Goal: Information Seeking & Learning: Learn about a topic

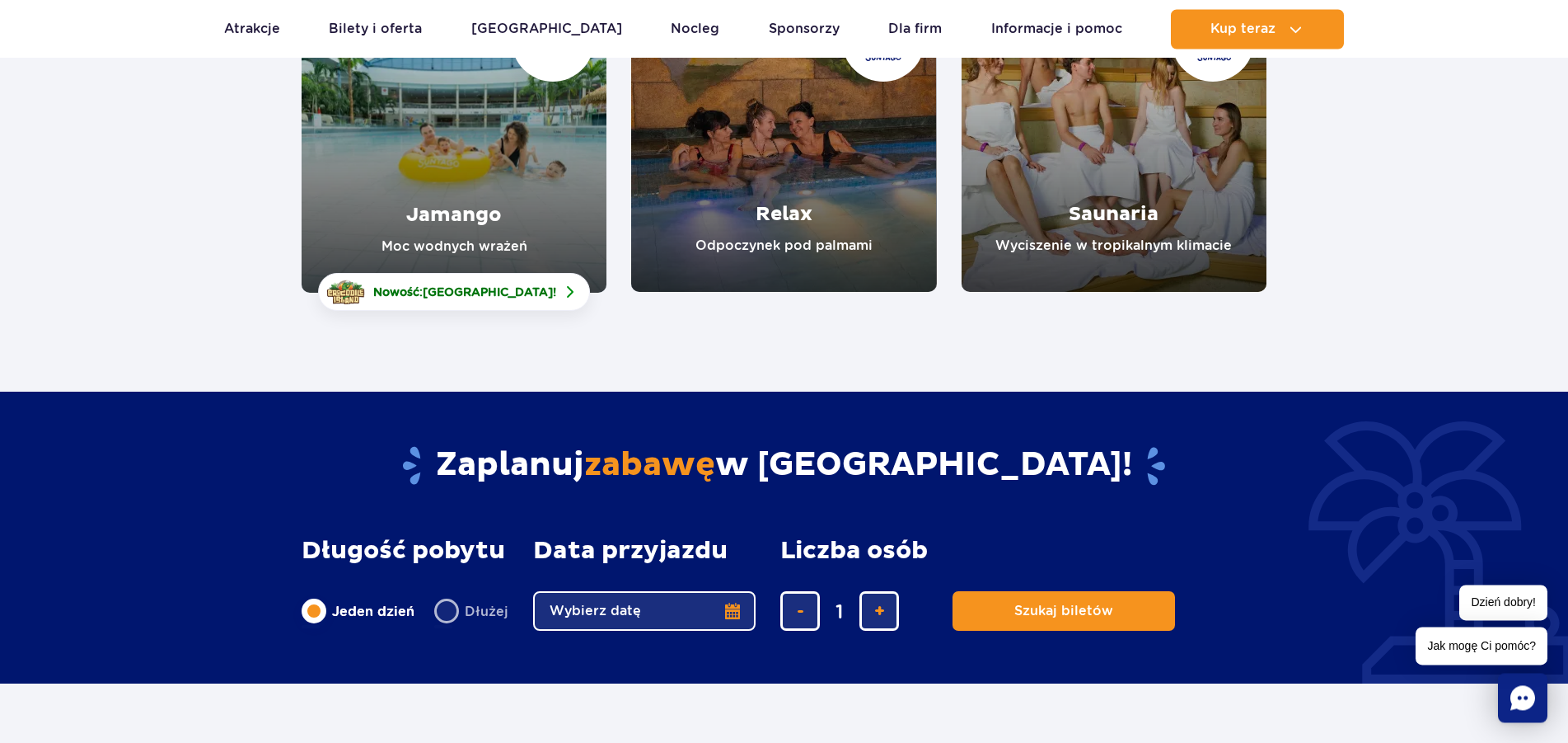
scroll to position [336, 0]
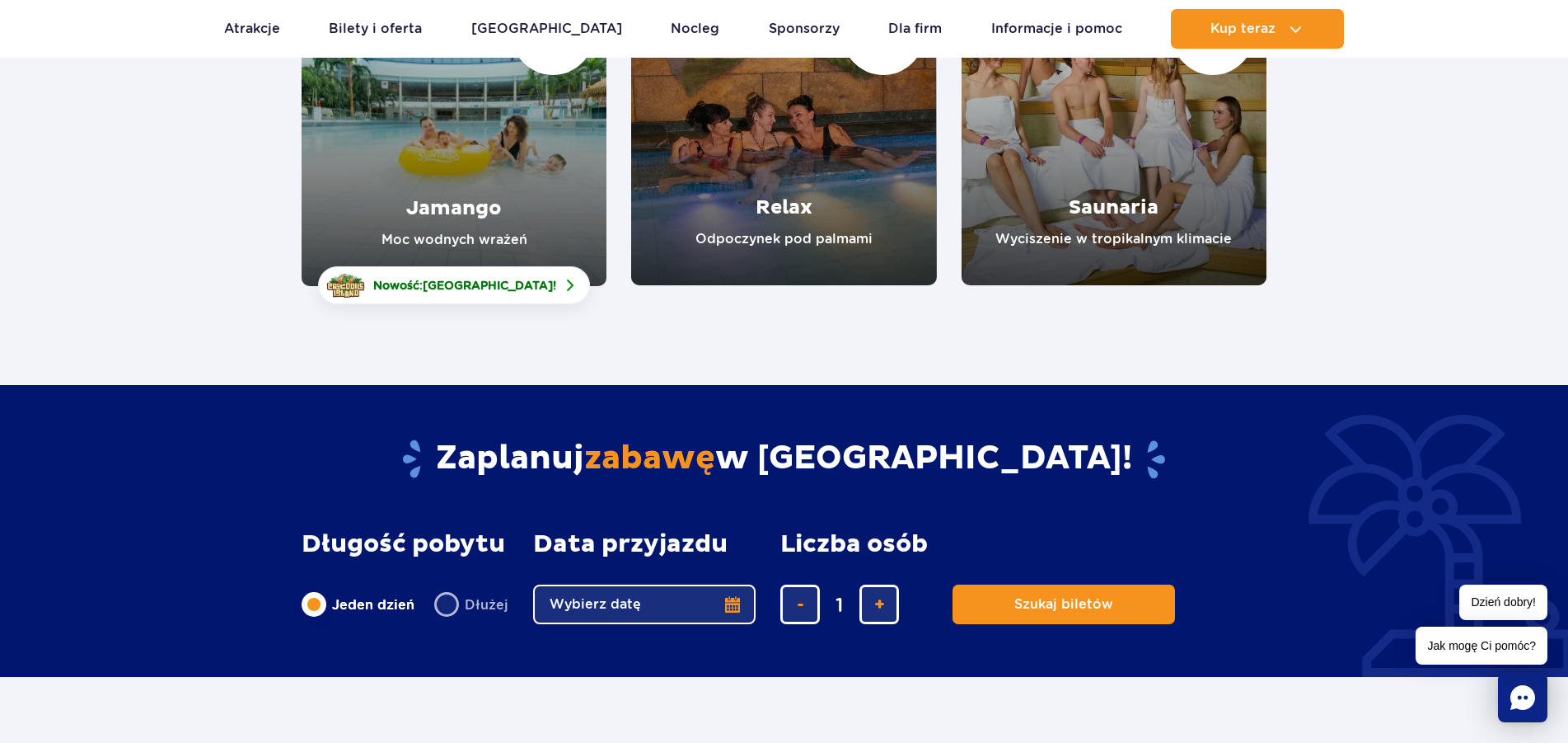
click at [425, 202] on link "Jamango" at bounding box center [454, 133] width 305 height 306
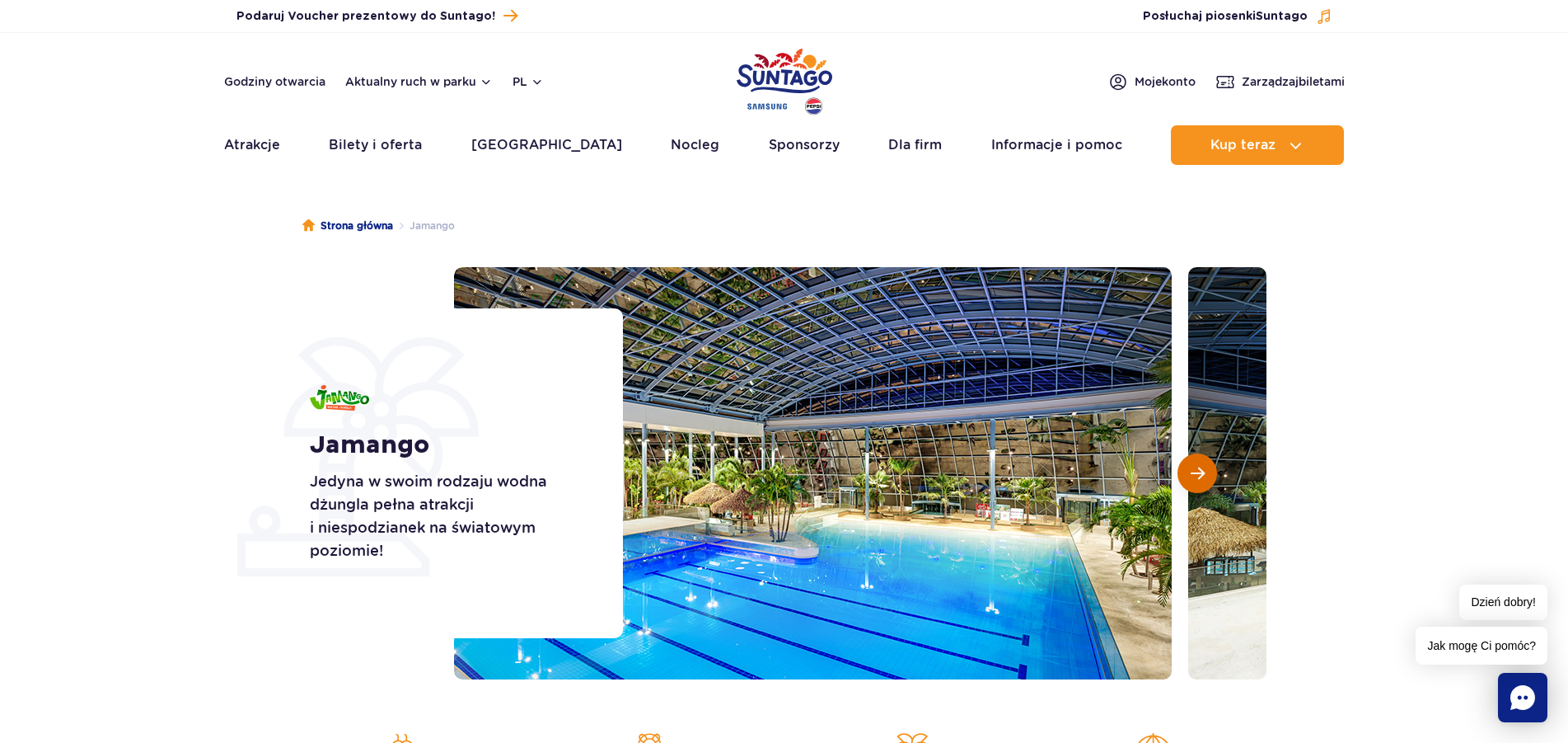
click at [1200, 474] on span "Następny slajd" at bounding box center [1198, 473] width 14 height 15
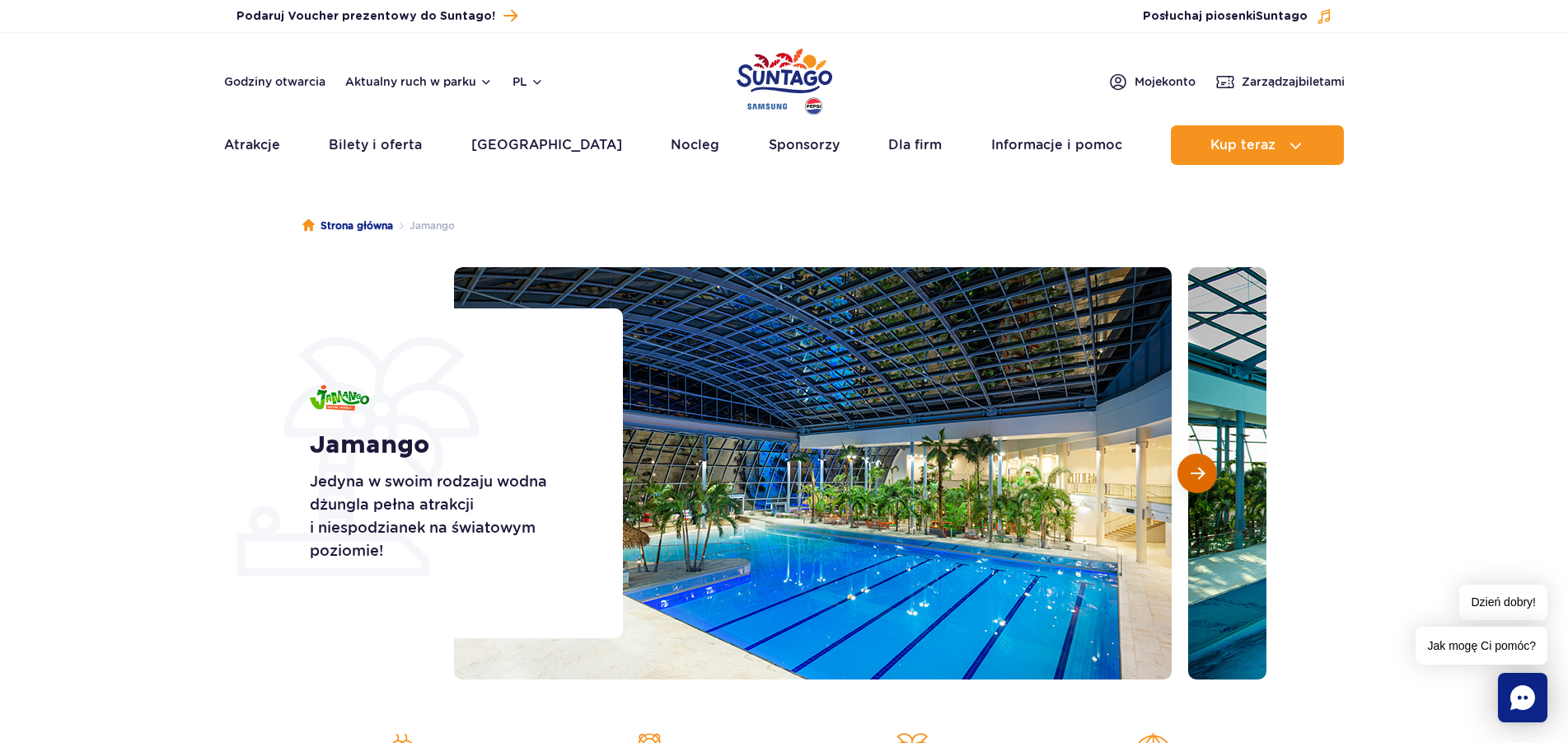
click at [1200, 474] on span "Następny slajd" at bounding box center [1198, 473] width 14 height 15
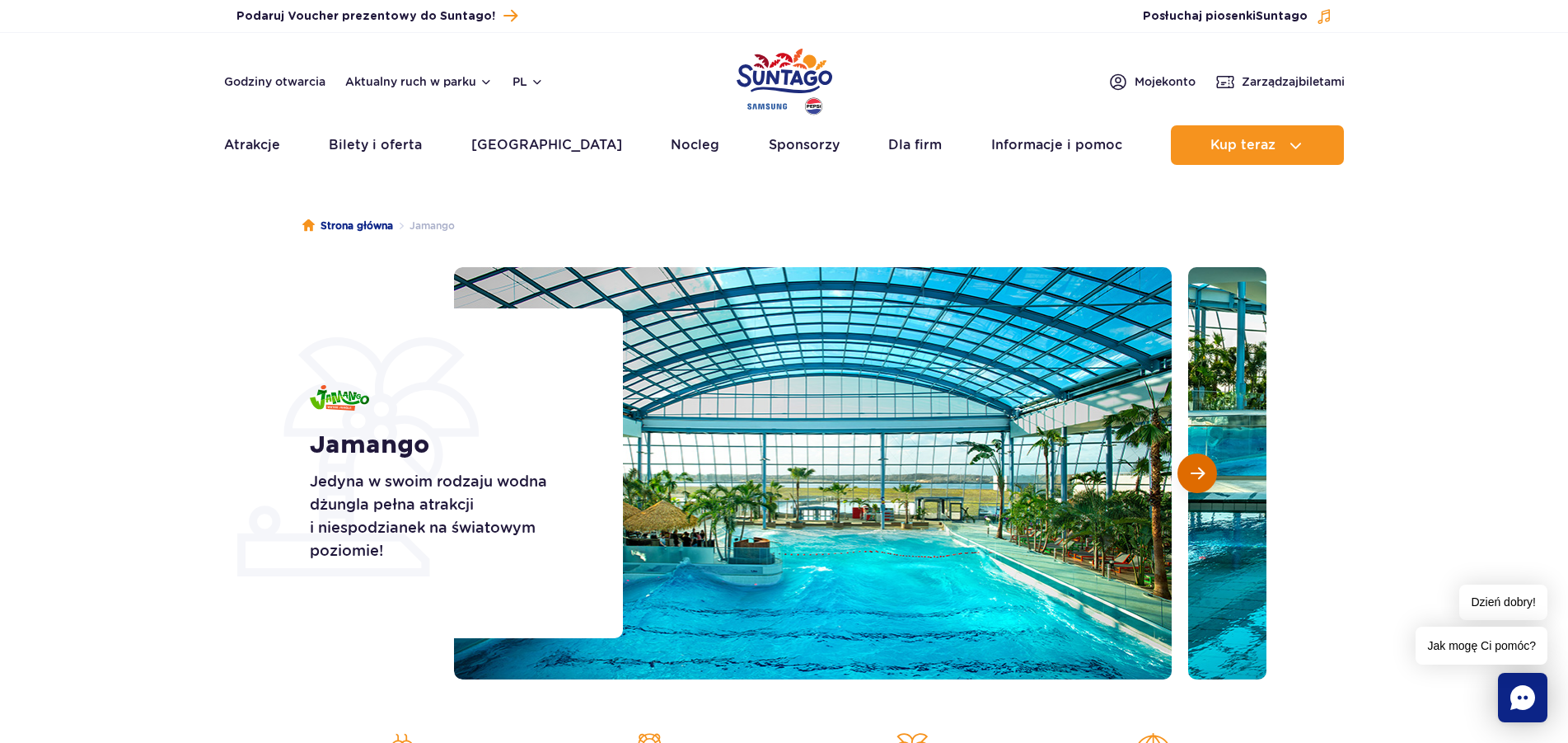
click at [1200, 474] on span "Następny slajd" at bounding box center [1198, 473] width 14 height 15
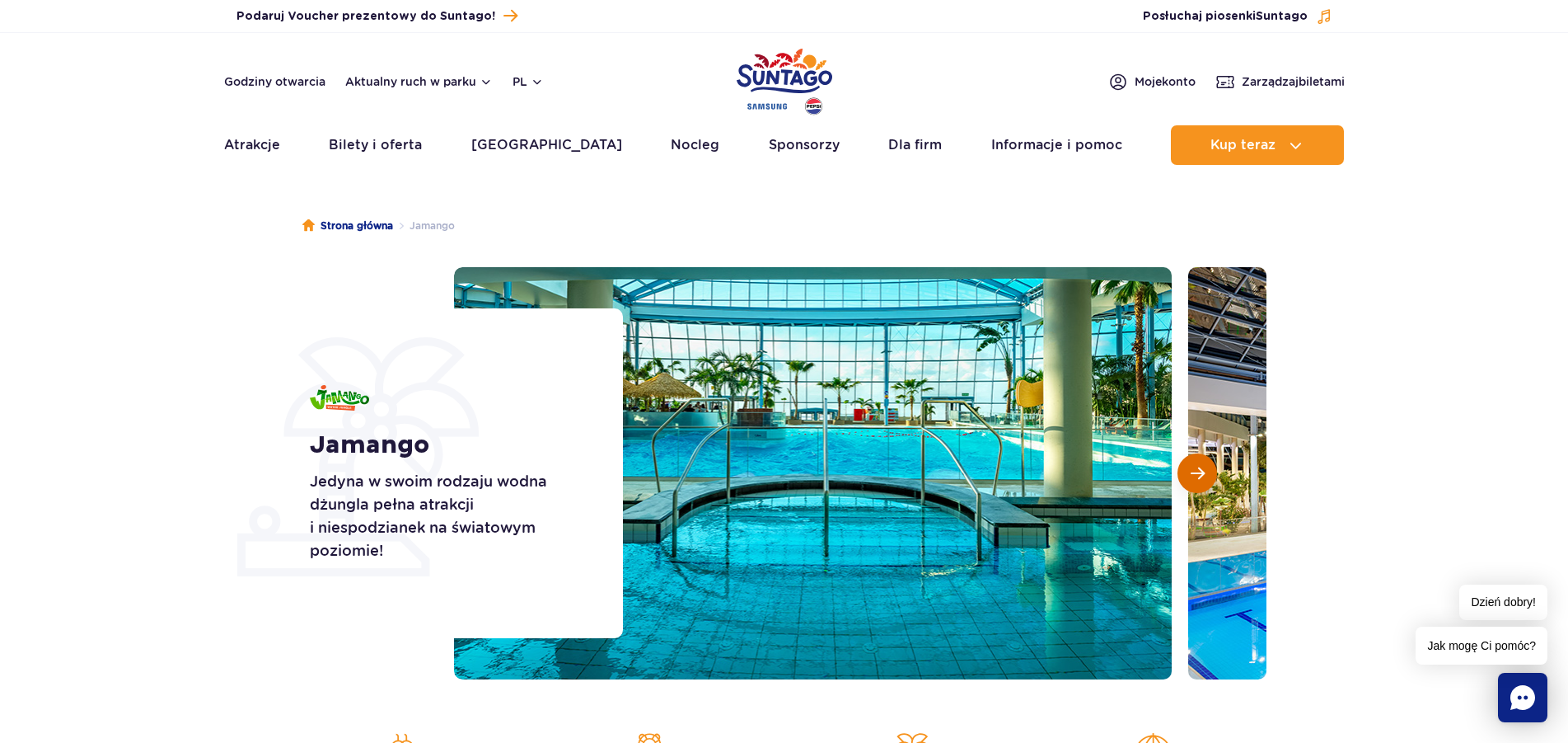
click at [1200, 474] on span "Następny slajd" at bounding box center [1198, 473] width 14 height 15
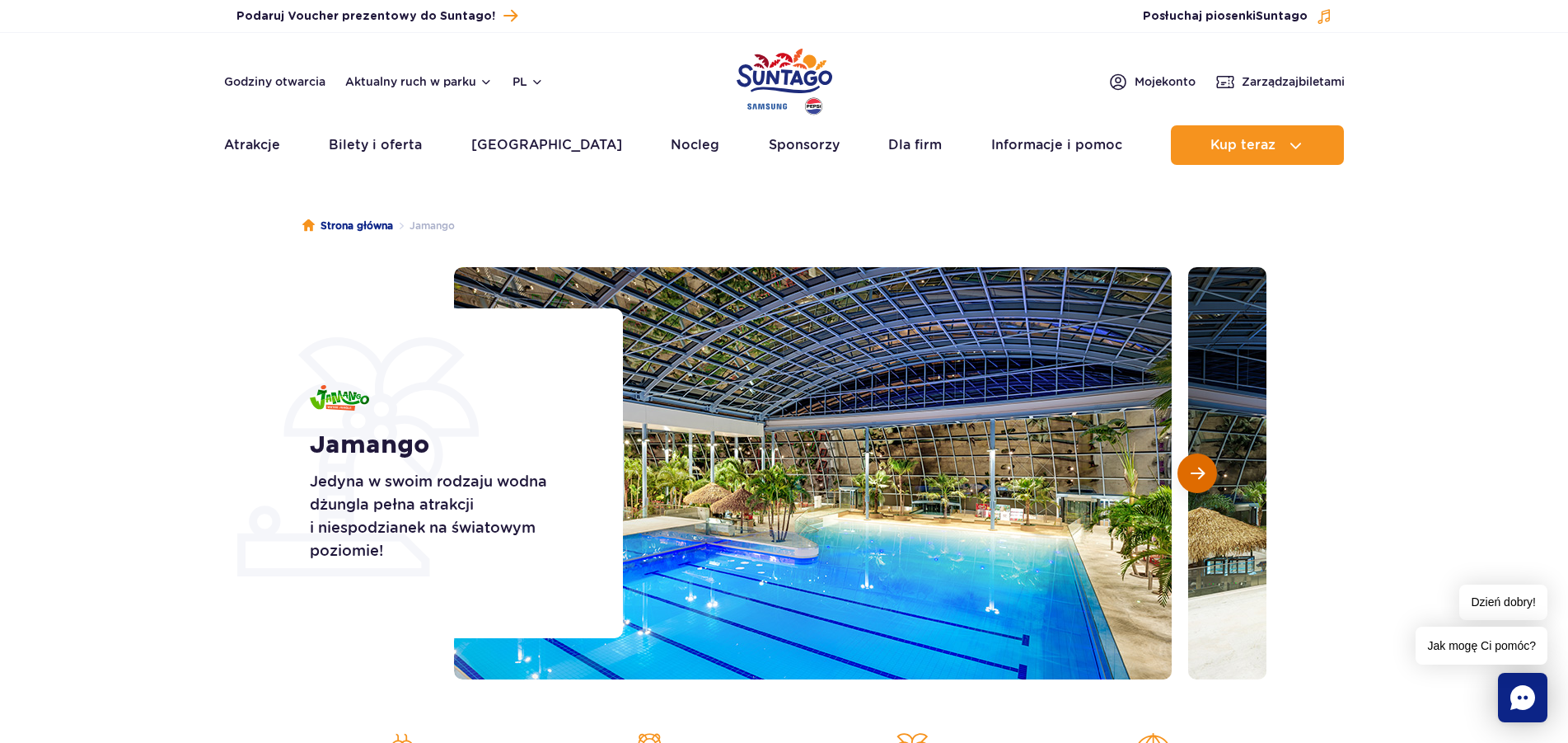
click at [1200, 474] on span "Następny slajd" at bounding box center [1198, 473] width 14 height 15
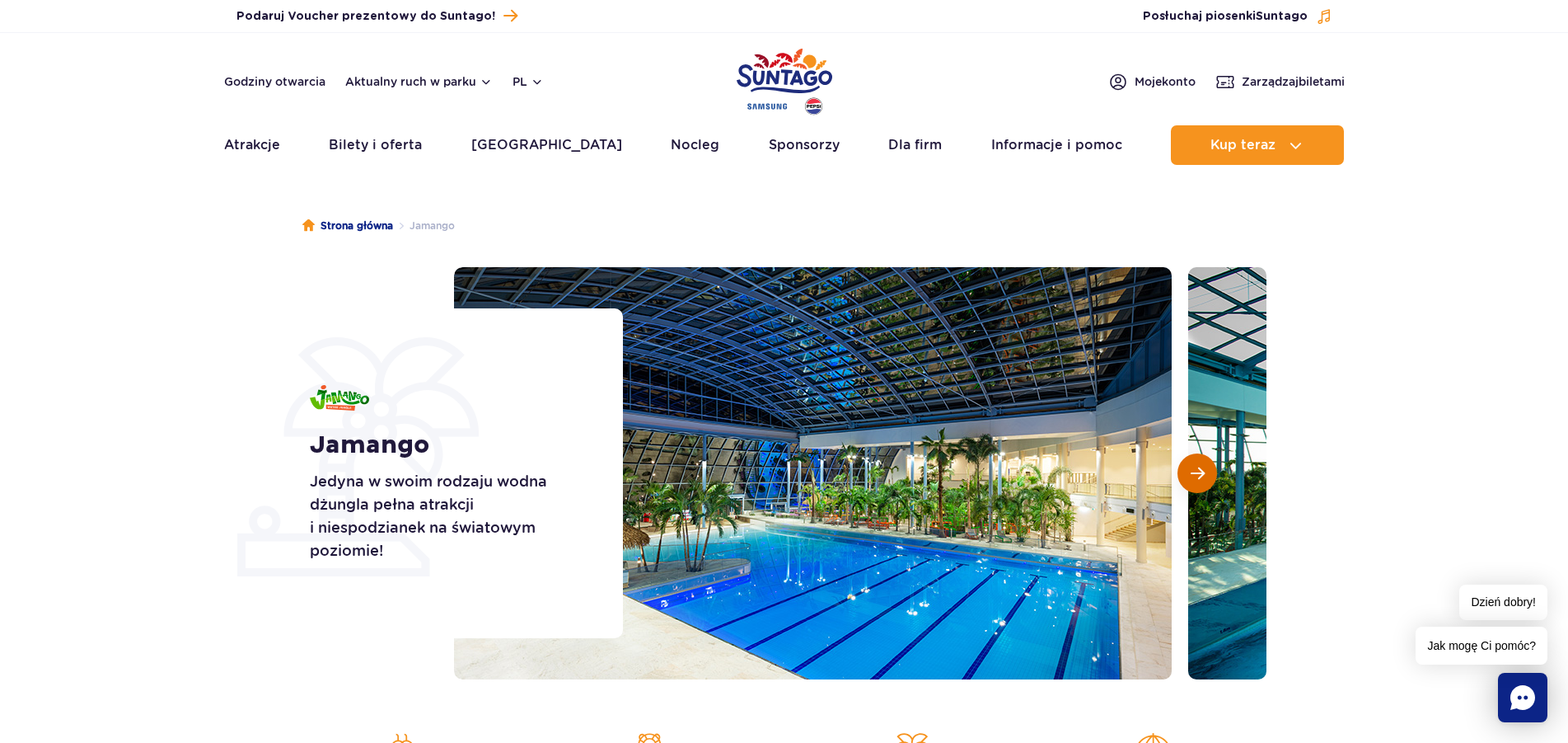
click at [1200, 474] on span "Następny slajd" at bounding box center [1198, 473] width 14 height 15
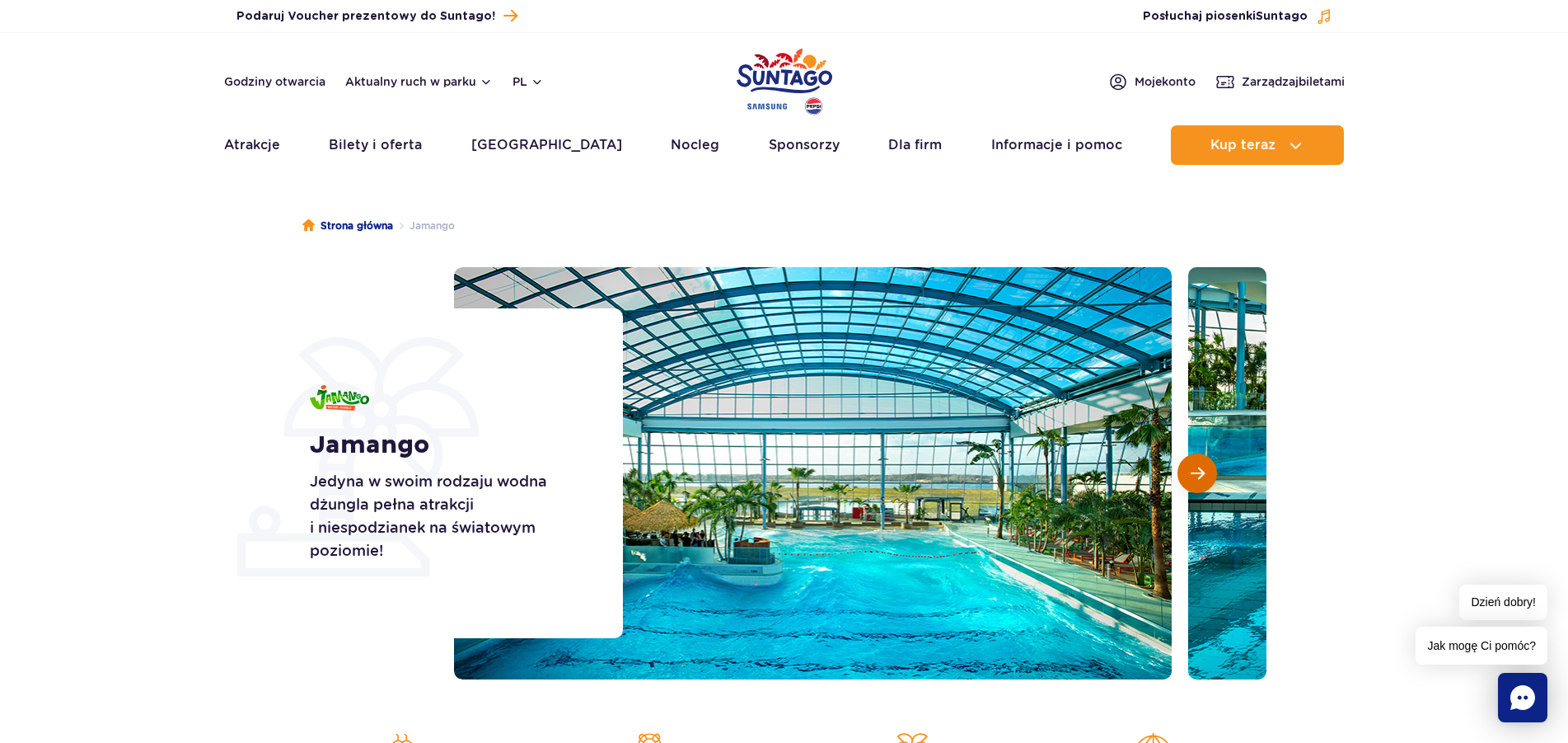
click at [1200, 474] on span "Następny slajd" at bounding box center [1198, 473] width 14 height 15
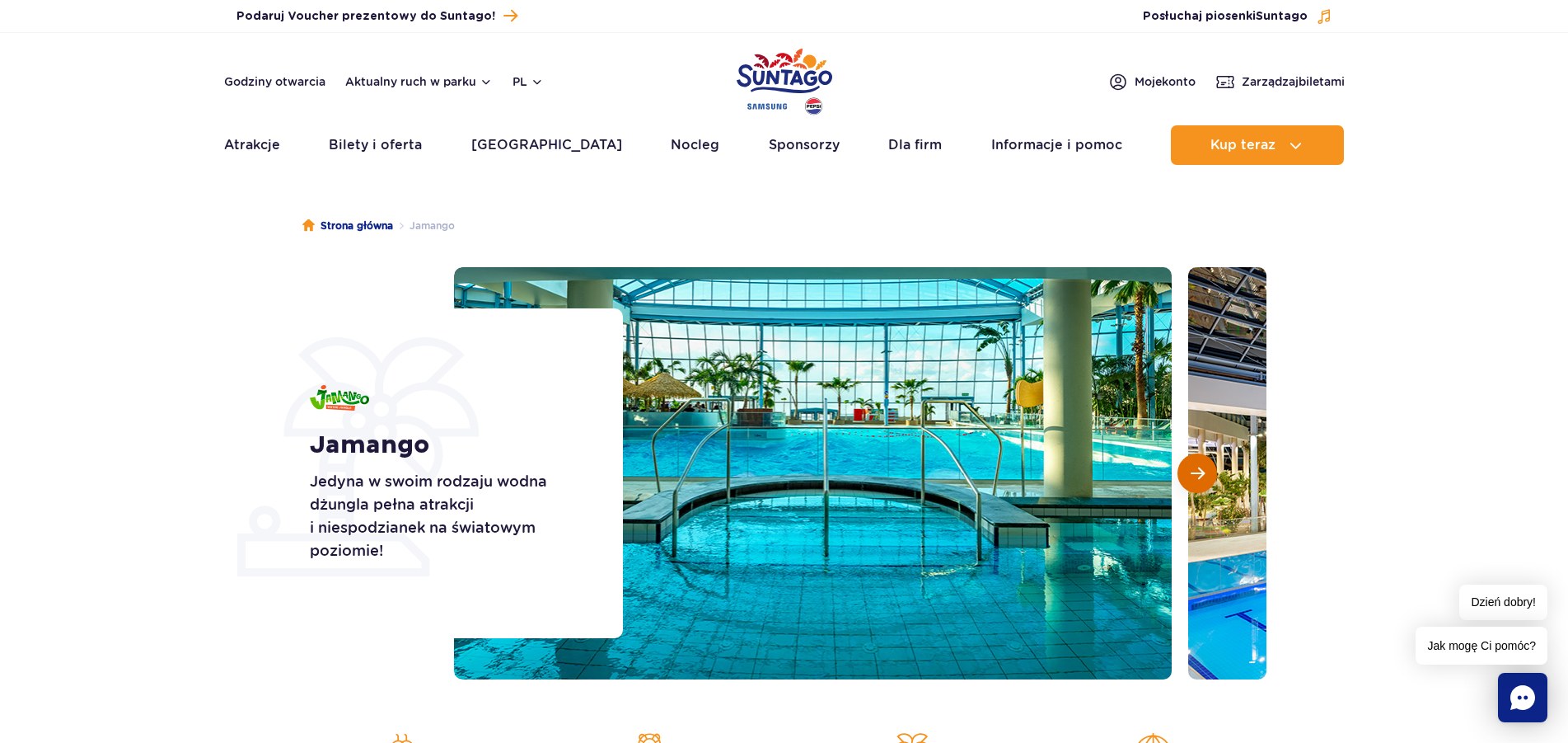
click at [1200, 474] on span "Następny slajd" at bounding box center [1198, 473] width 14 height 15
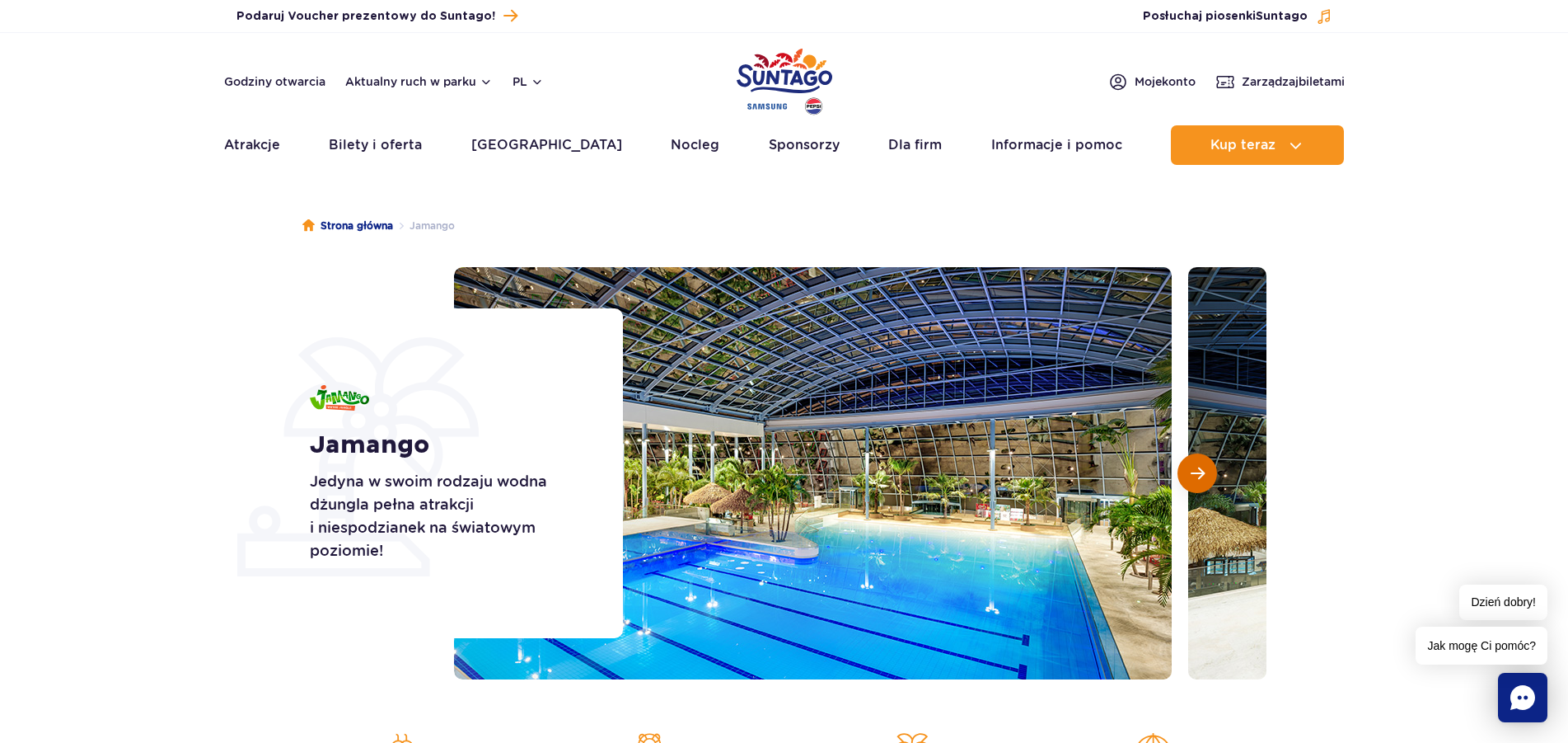
click at [1200, 474] on span "Następny slajd" at bounding box center [1198, 473] width 14 height 15
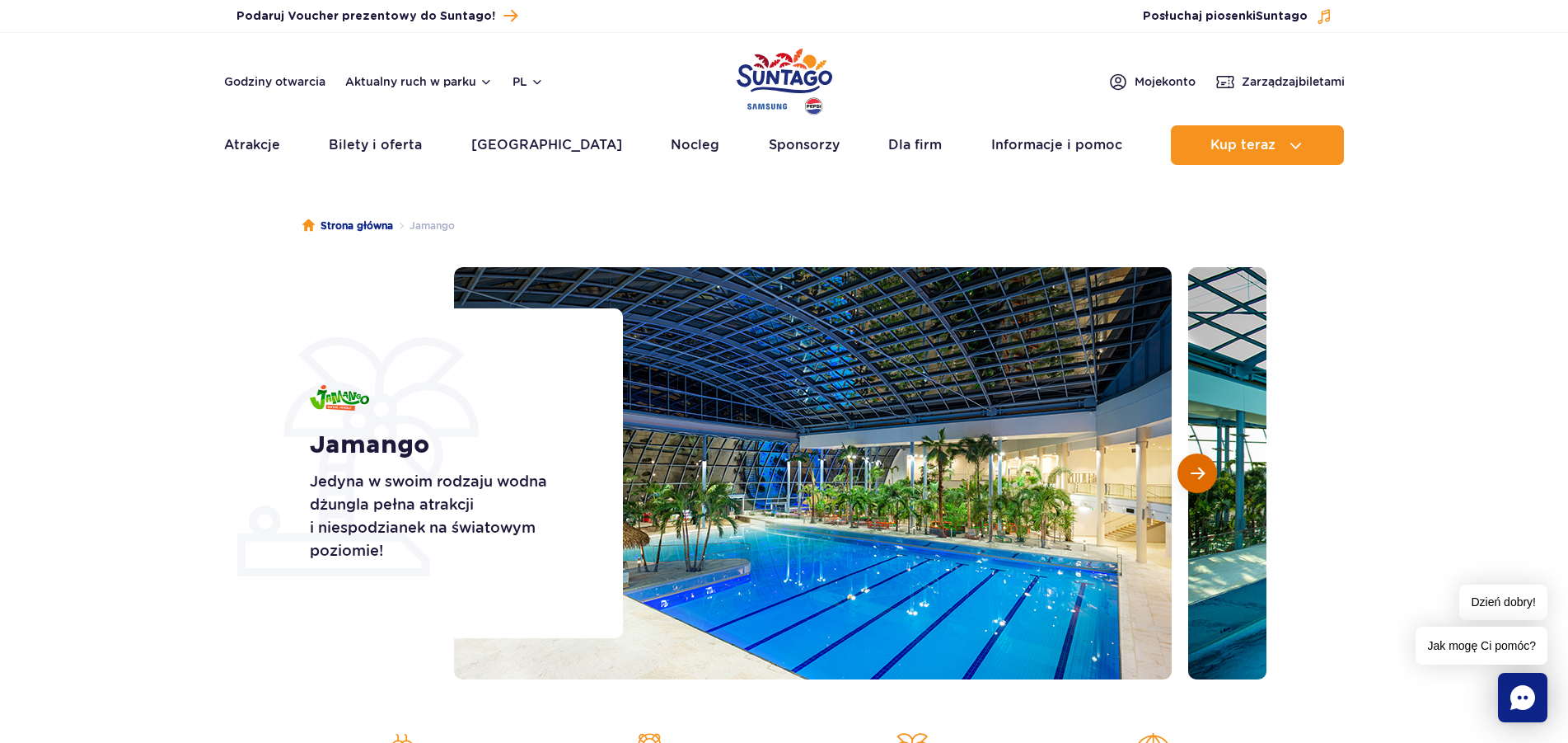
click at [1200, 474] on span "Następny slajd" at bounding box center [1198, 473] width 14 height 15
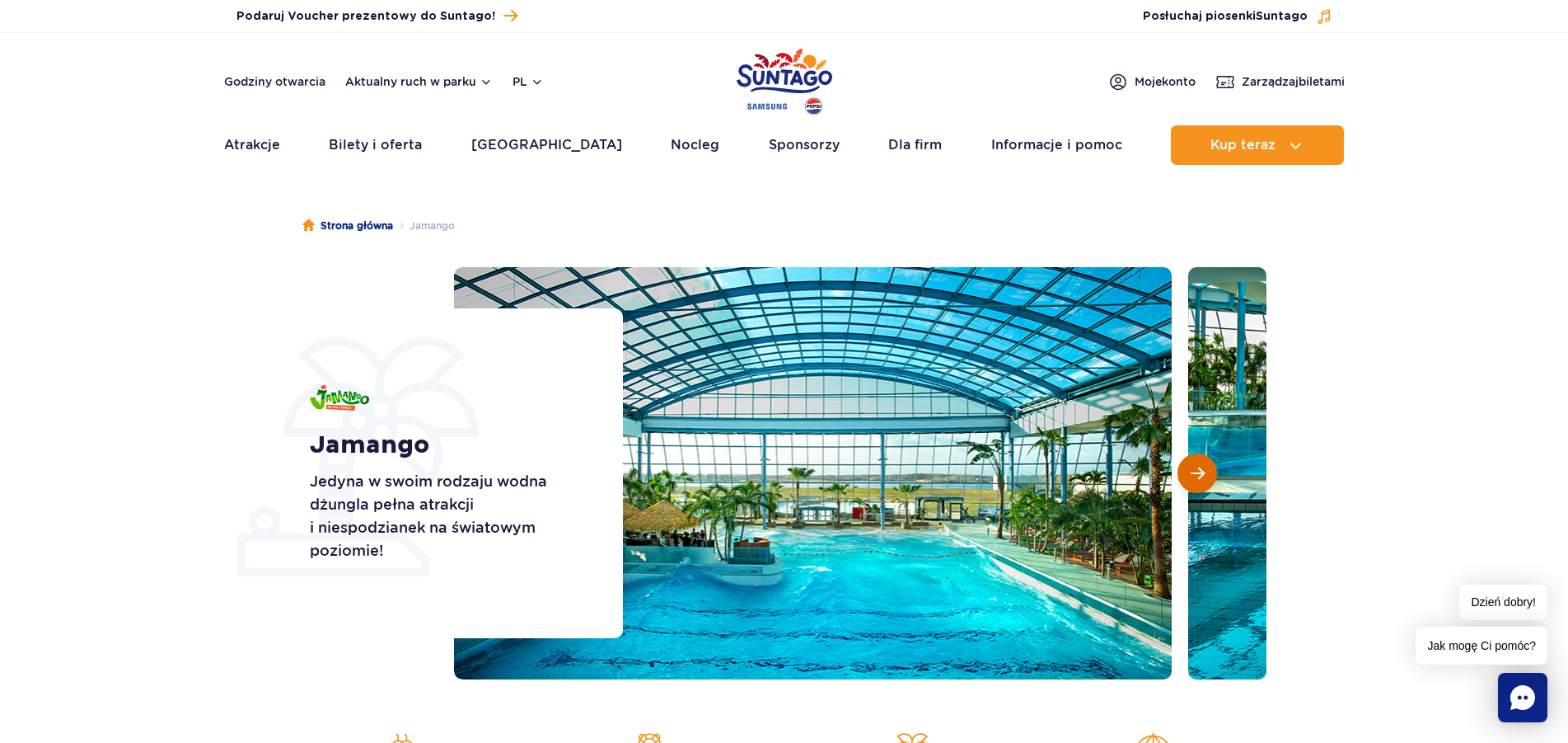
click at [1200, 474] on span "Następny slajd" at bounding box center [1198, 473] width 14 height 15
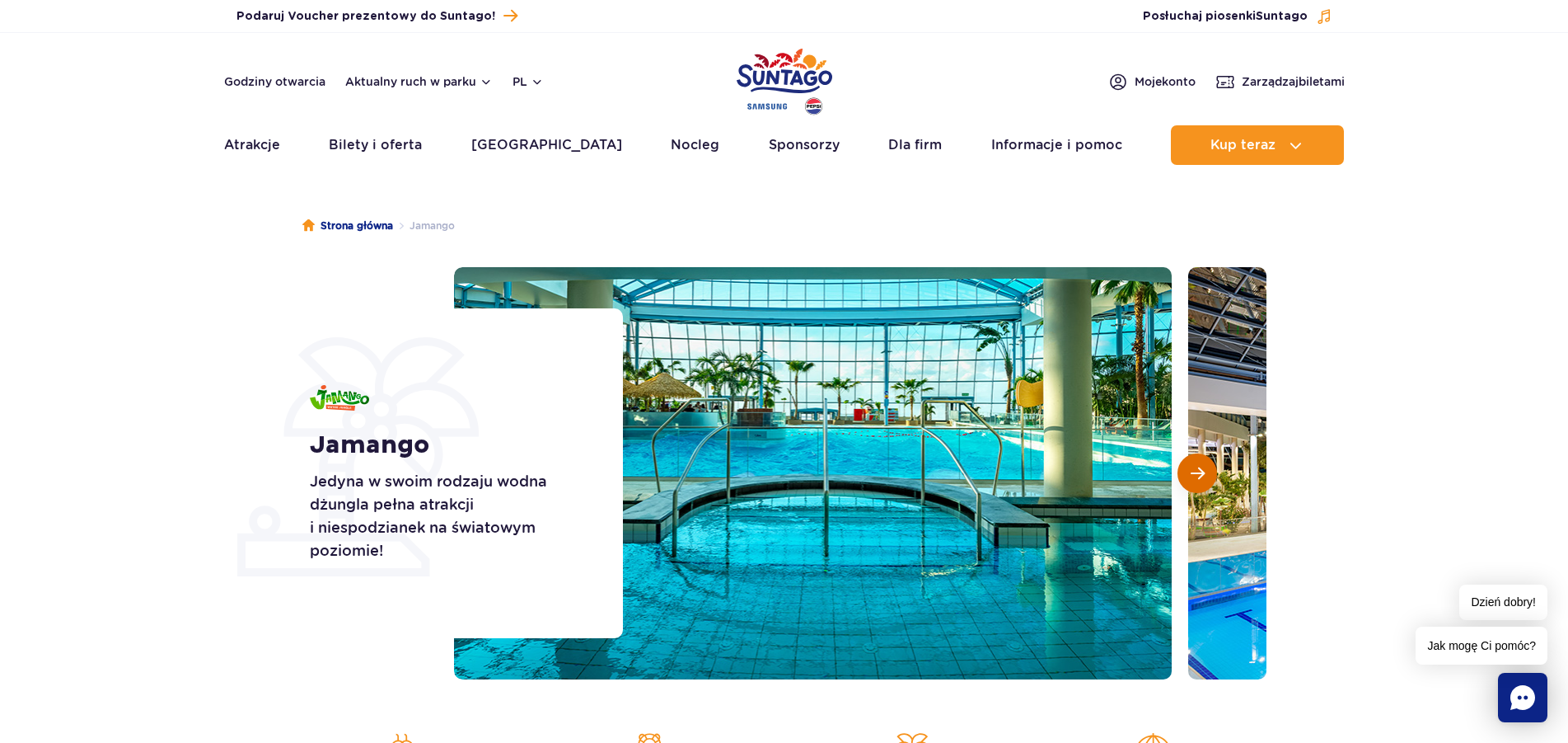
click at [1200, 474] on span "Następny slajd" at bounding box center [1198, 473] width 14 height 15
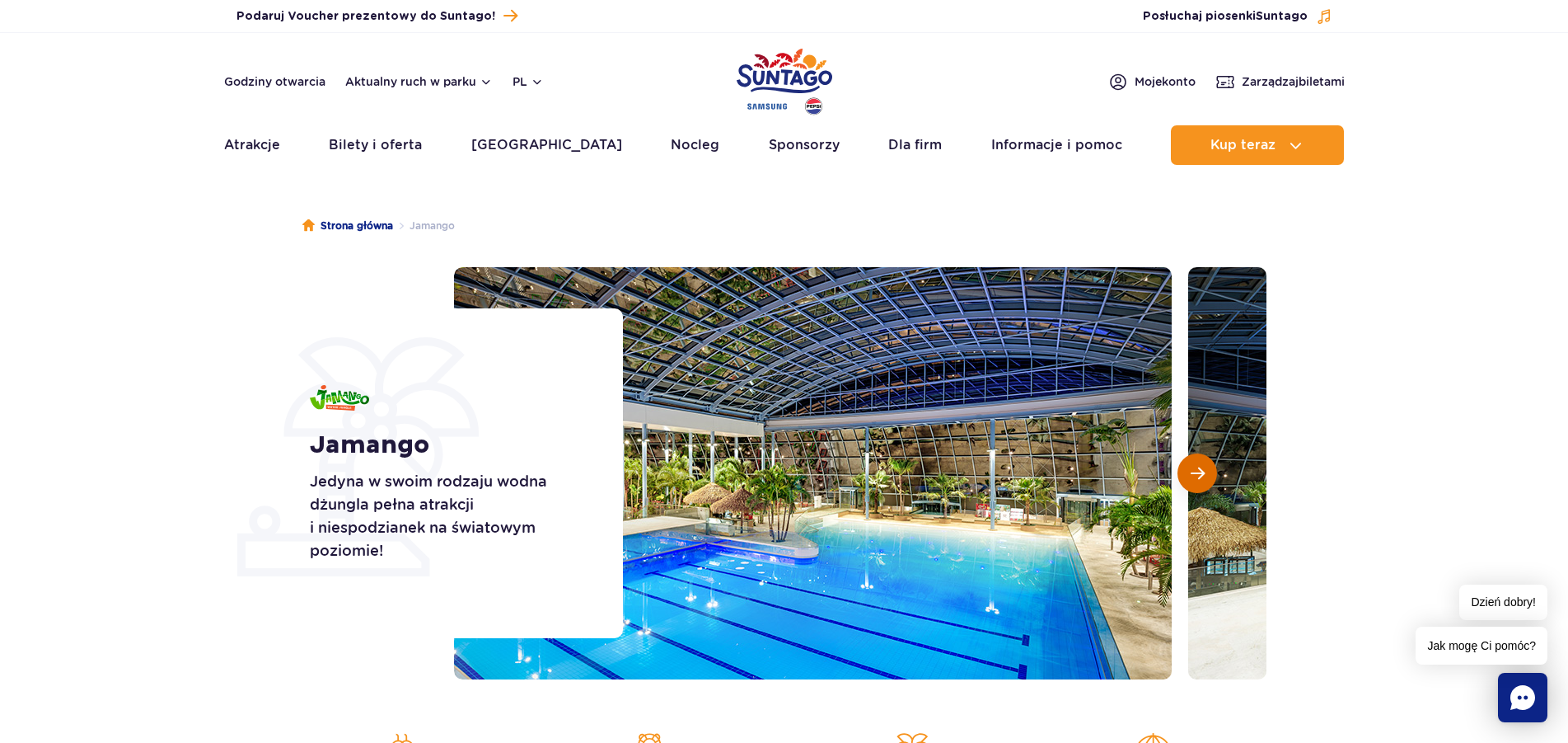
click at [1200, 474] on span "Następny slajd" at bounding box center [1198, 473] width 14 height 15
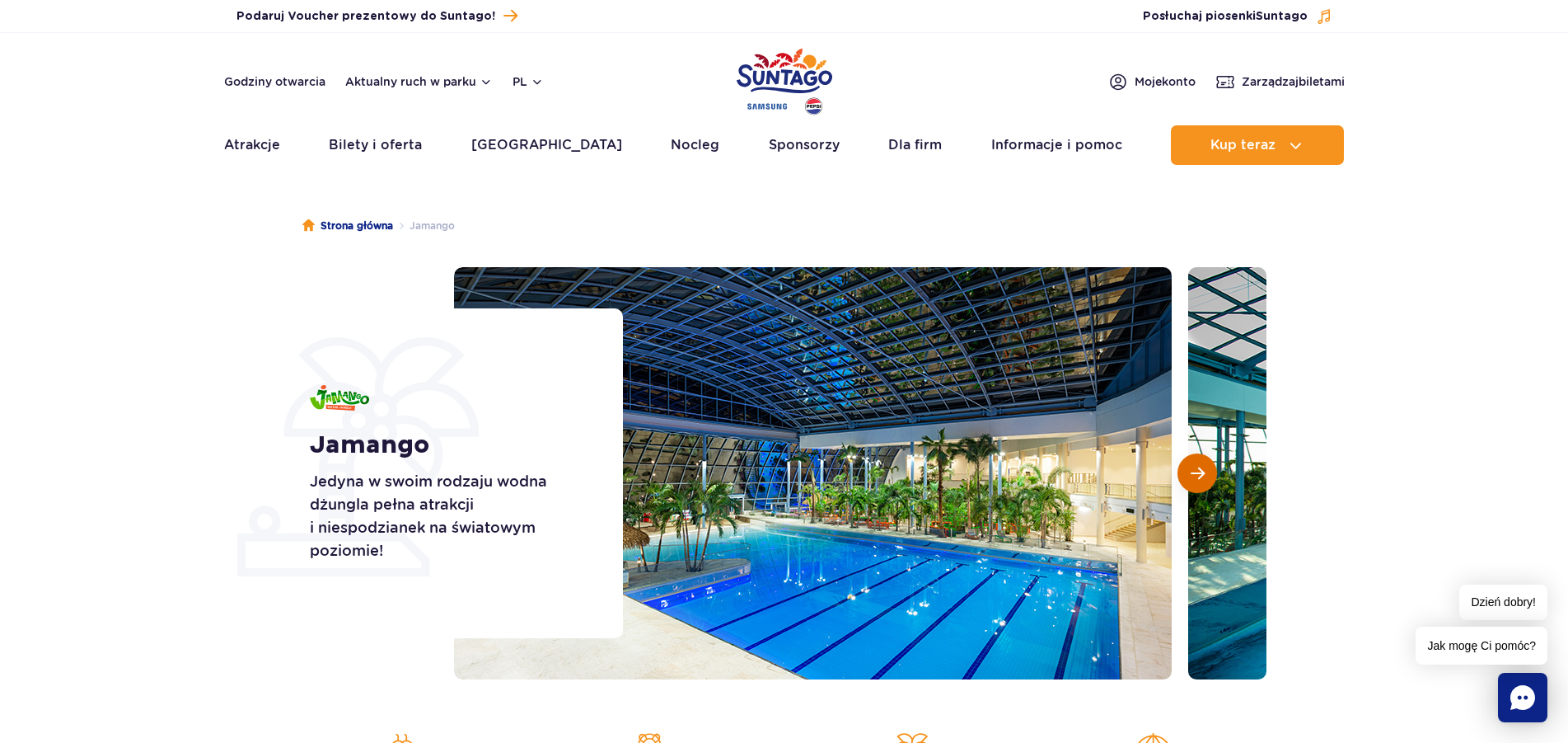
click at [1200, 474] on span "Następny slajd" at bounding box center [1198, 473] width 14 height 15
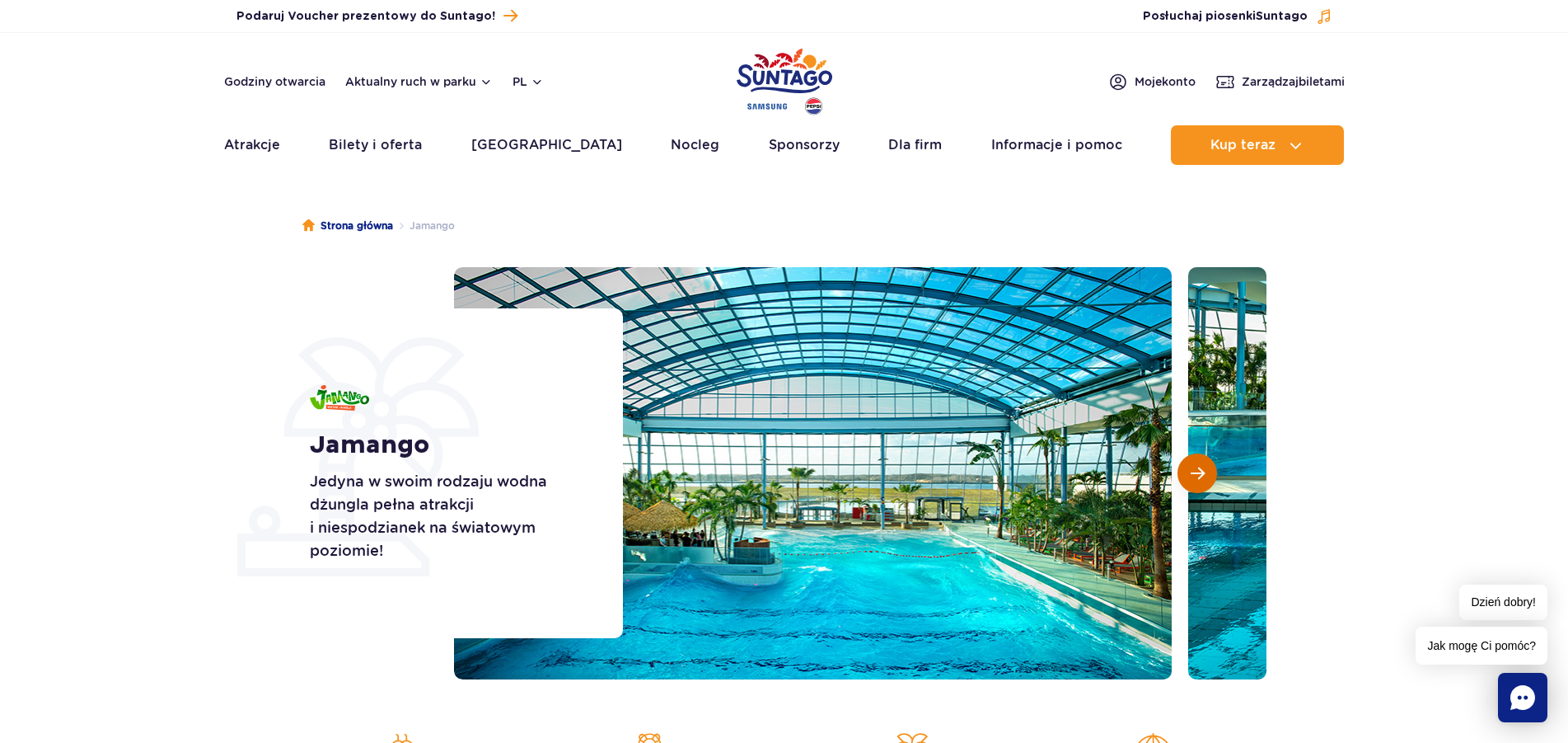
click at [1200, 474] on span "Następny slajd" at bounding box center [1198, 473] width 14 height 15
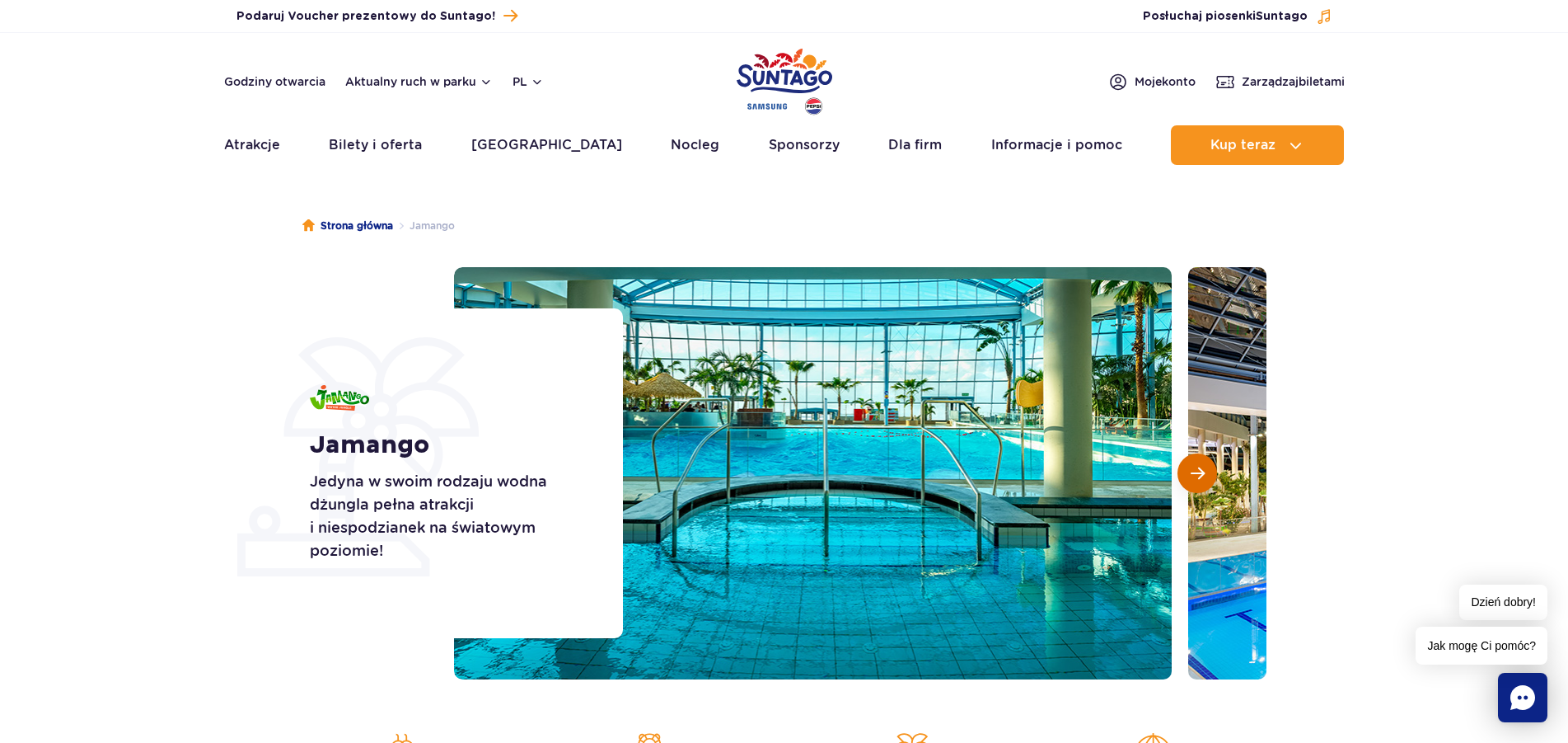
click at [1200, 474] on span "Następny slajd" at bounding box center [1198, 473] width 14 height 15
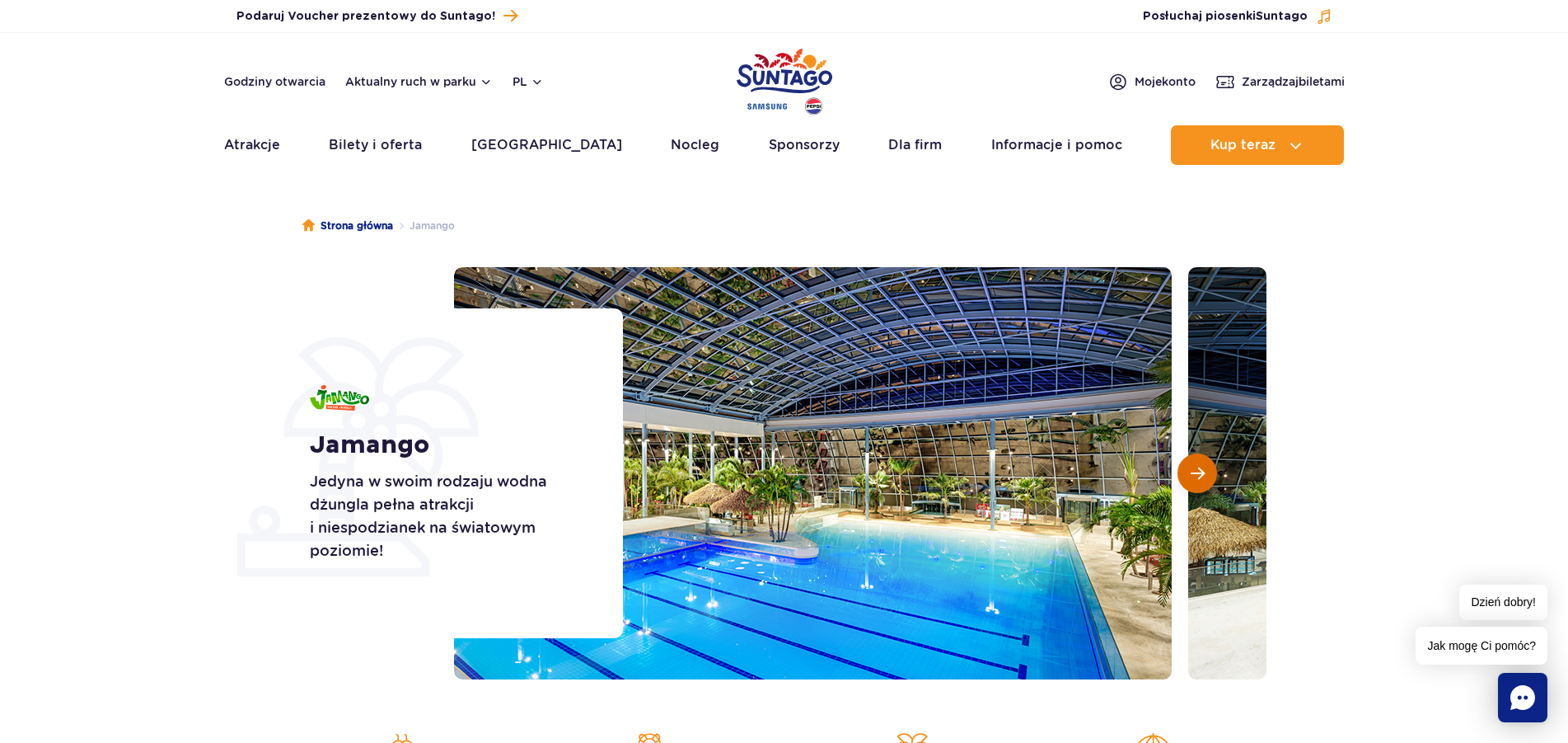
click at [1200, 474] on span "Następny slajd" at bounding box center [1198, 473] width 14 height 15
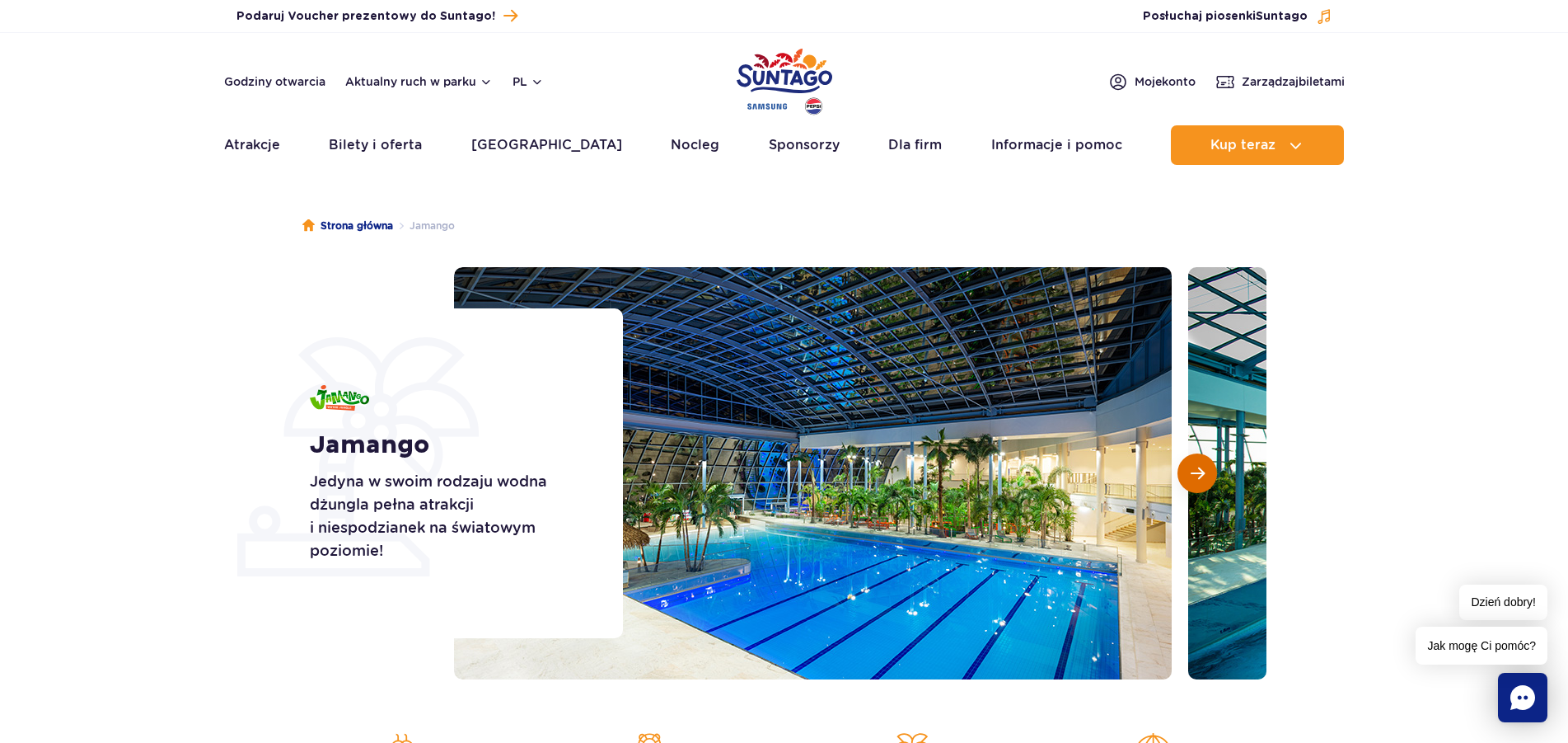
click at [1200, 474] on span "Następny slajd" at bounding box center [1198, 473] width 14 height 15
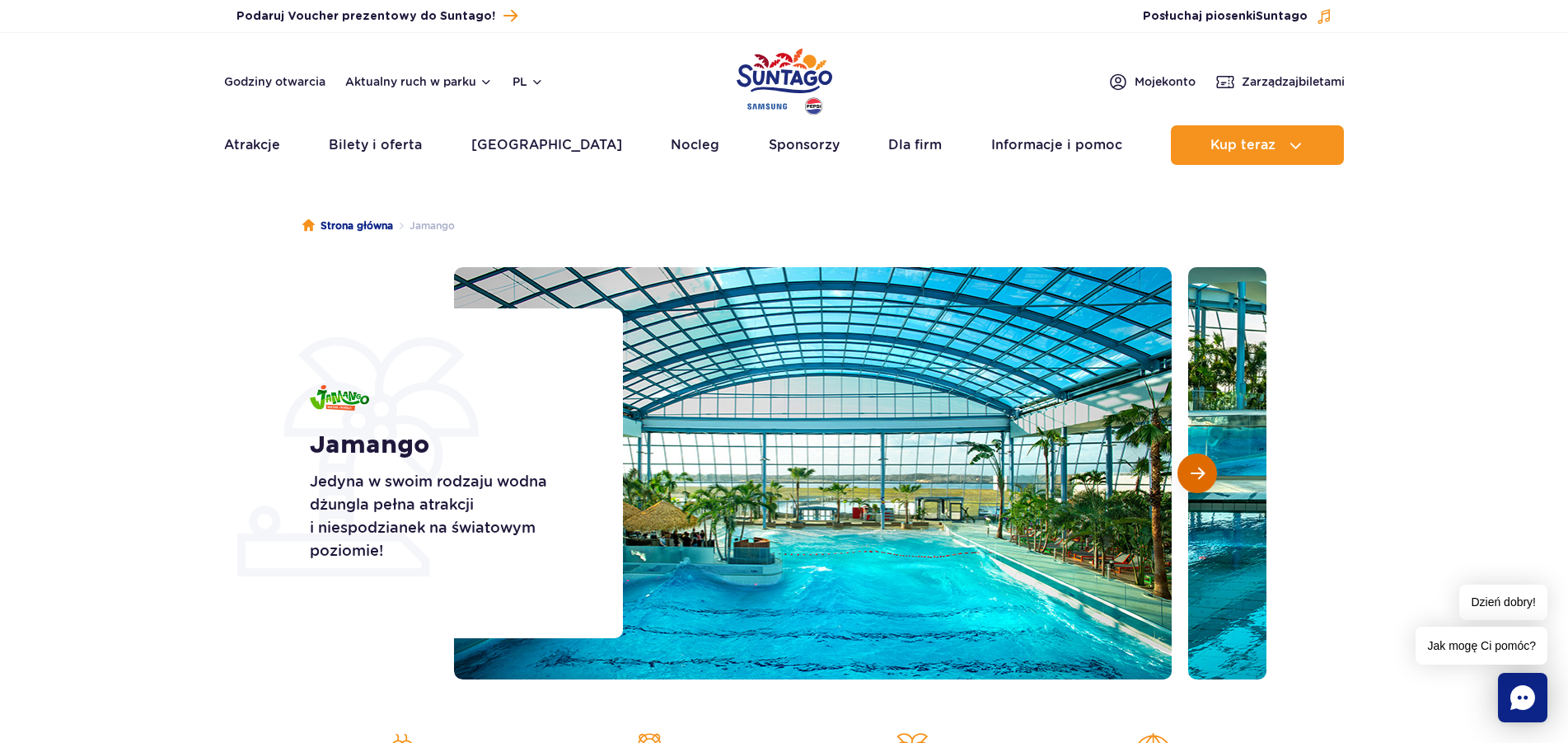
click at [1200, 474] on span "Następny slajd" at bounding box center [1198, 473] width 14 height 15
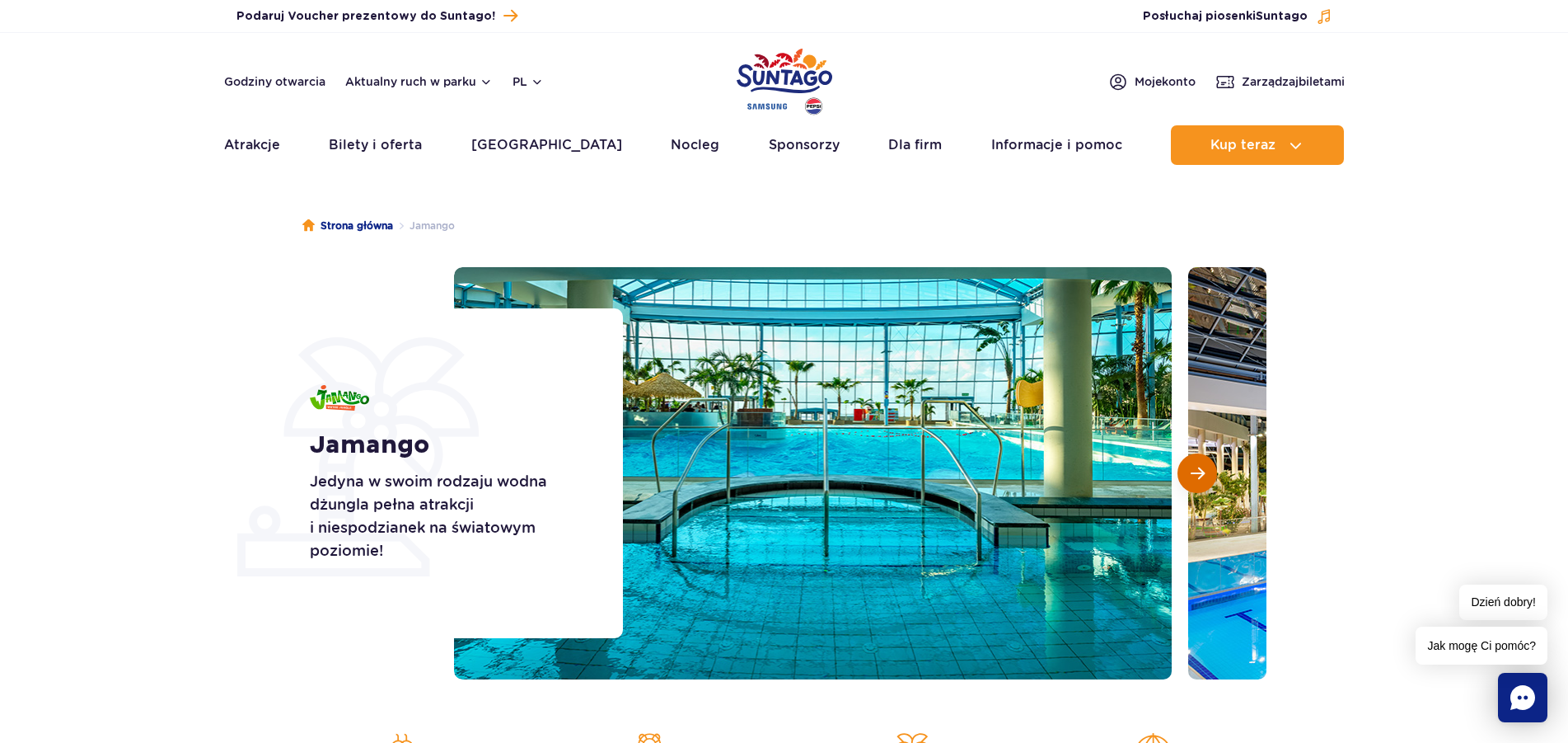
click at [1200, 474] on span "Następny slajd" at bounding box center [1198, 473] width 14 height 15
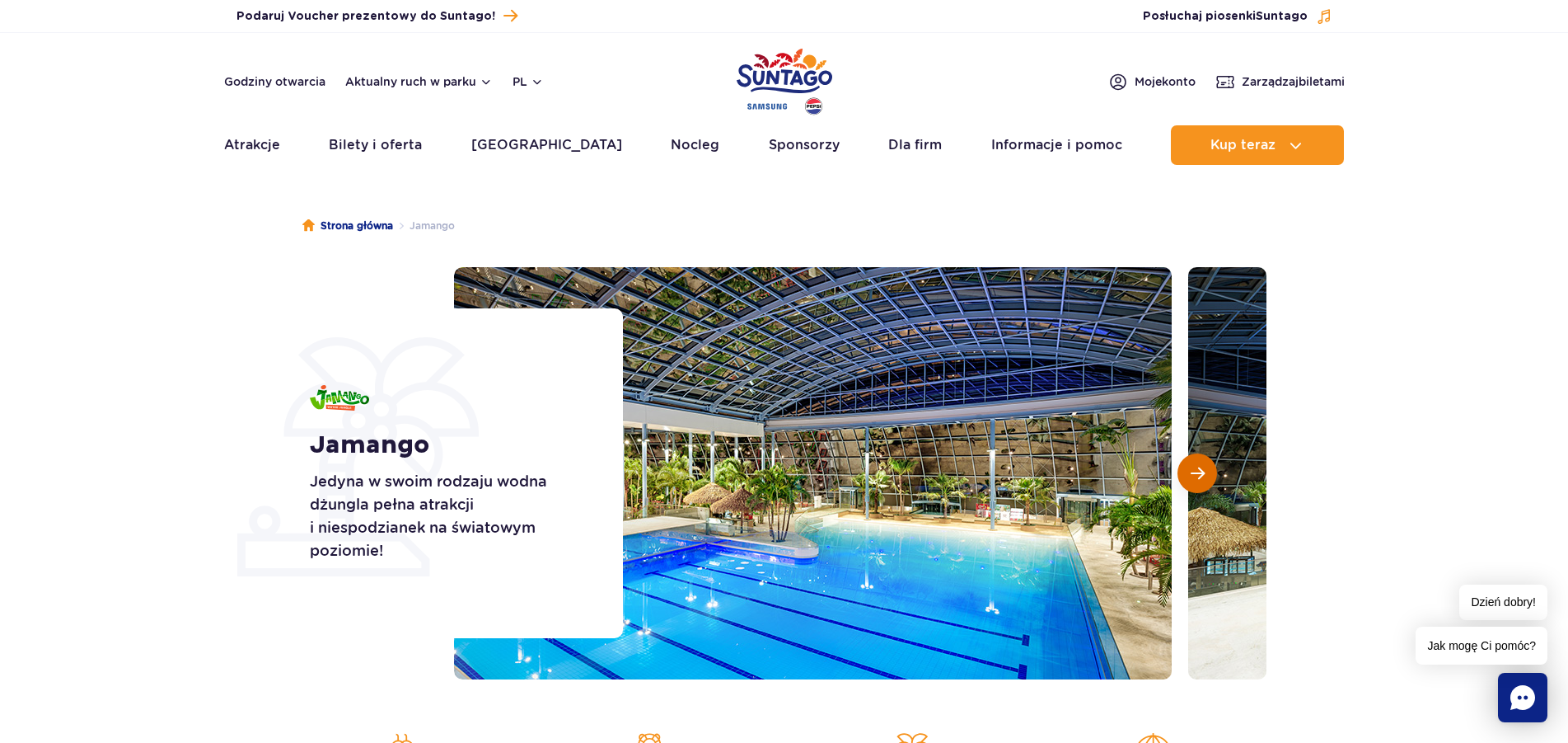
click at [1198, 472] on span "Następny slajd" at bounding box center [1198, 473] width 14 height 15
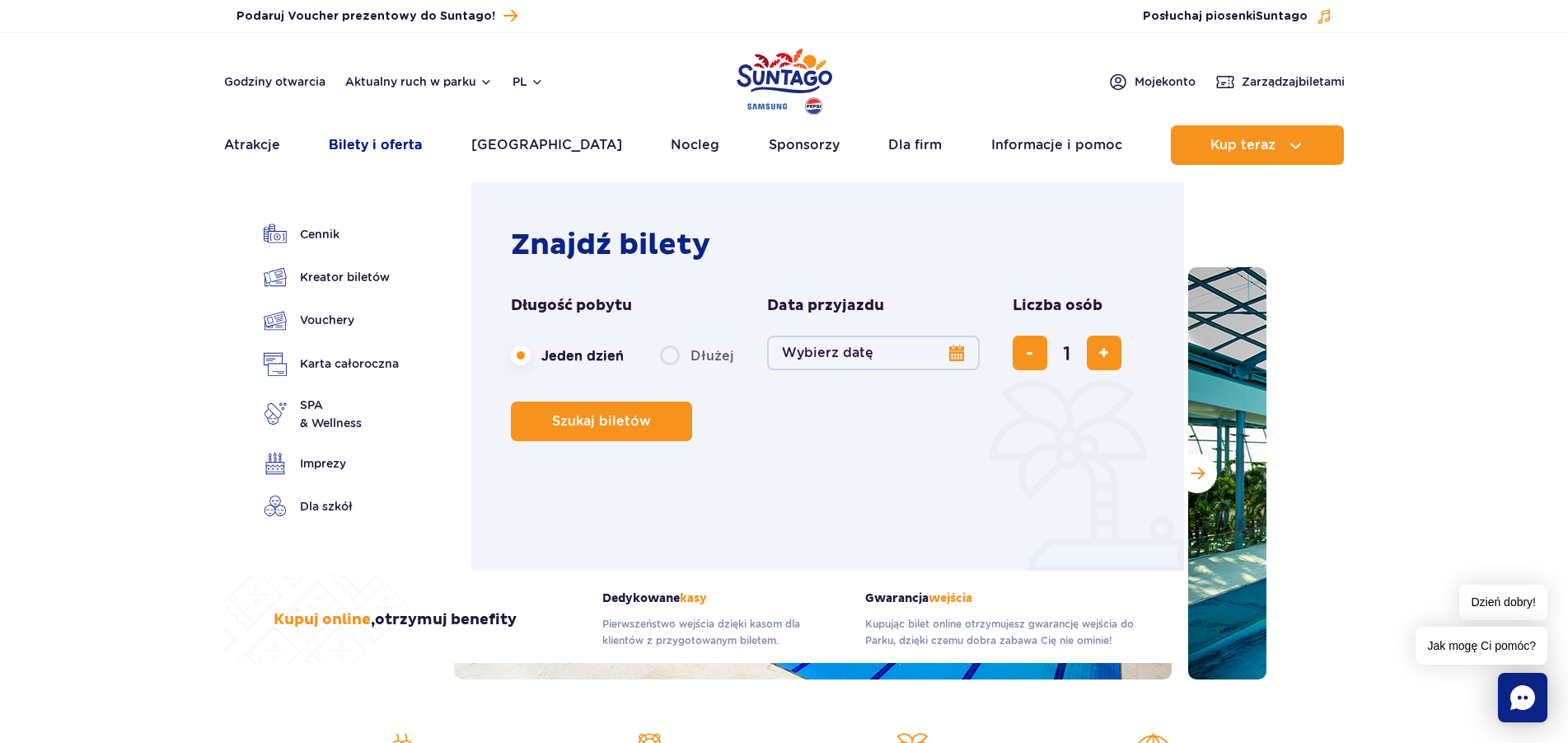
click at [401, 146] on link "Bilety i oferta" at bounding box center [375, 145] width 93 height 39
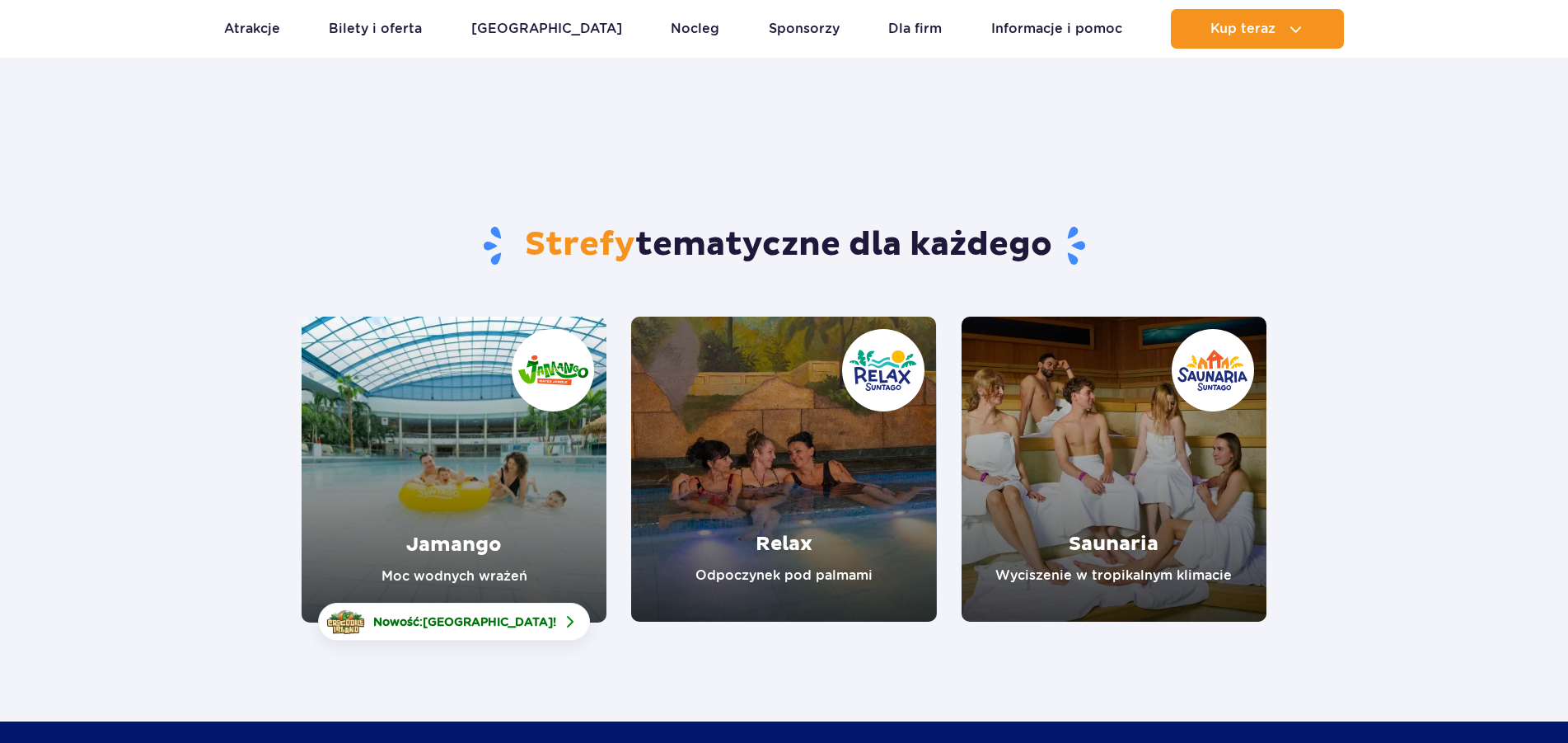
scroll to position [336, 0]
